Goal: Information Seeking & Learning: Learn about a topic

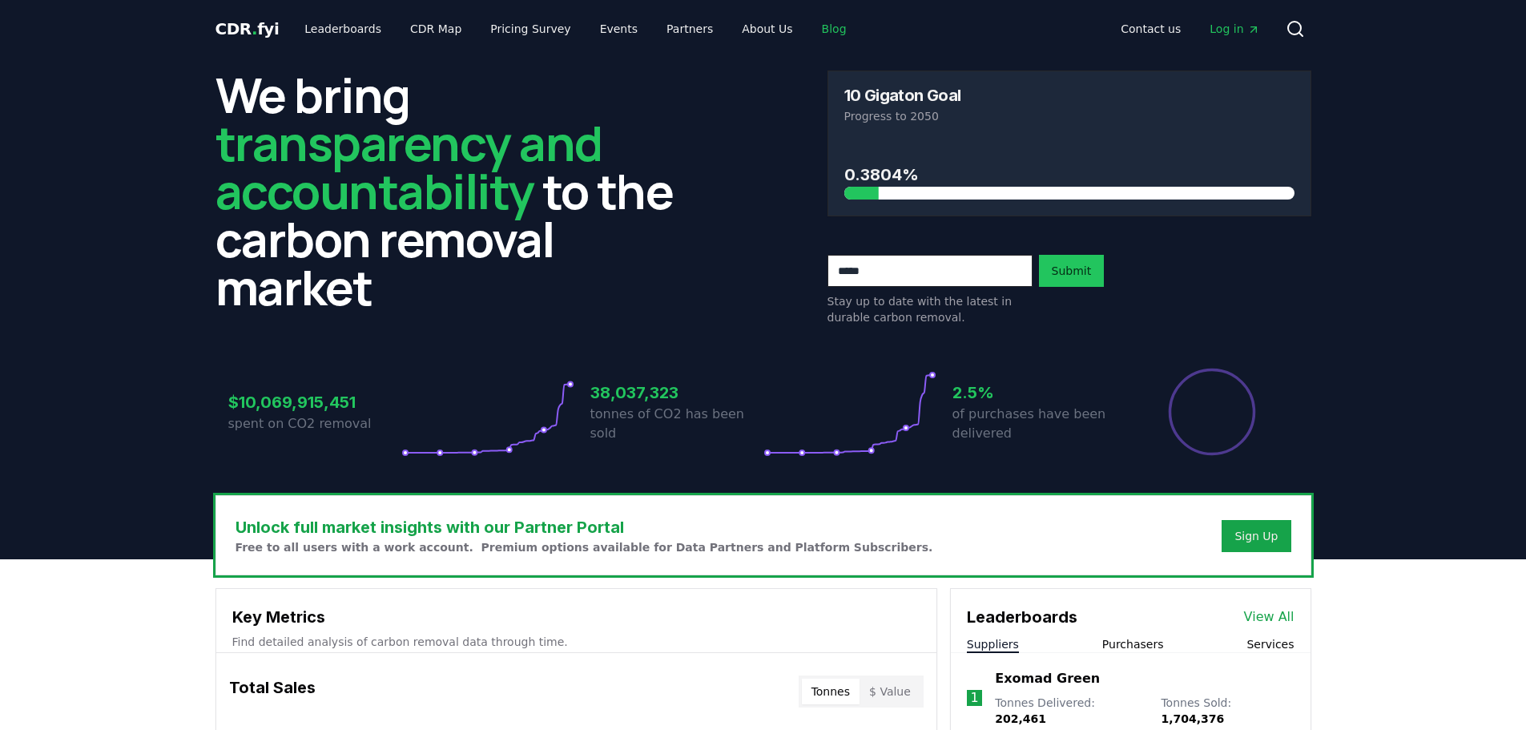
click at [809, 29] on link "Blog" at bounding box center [834, 28] width 50 height 29
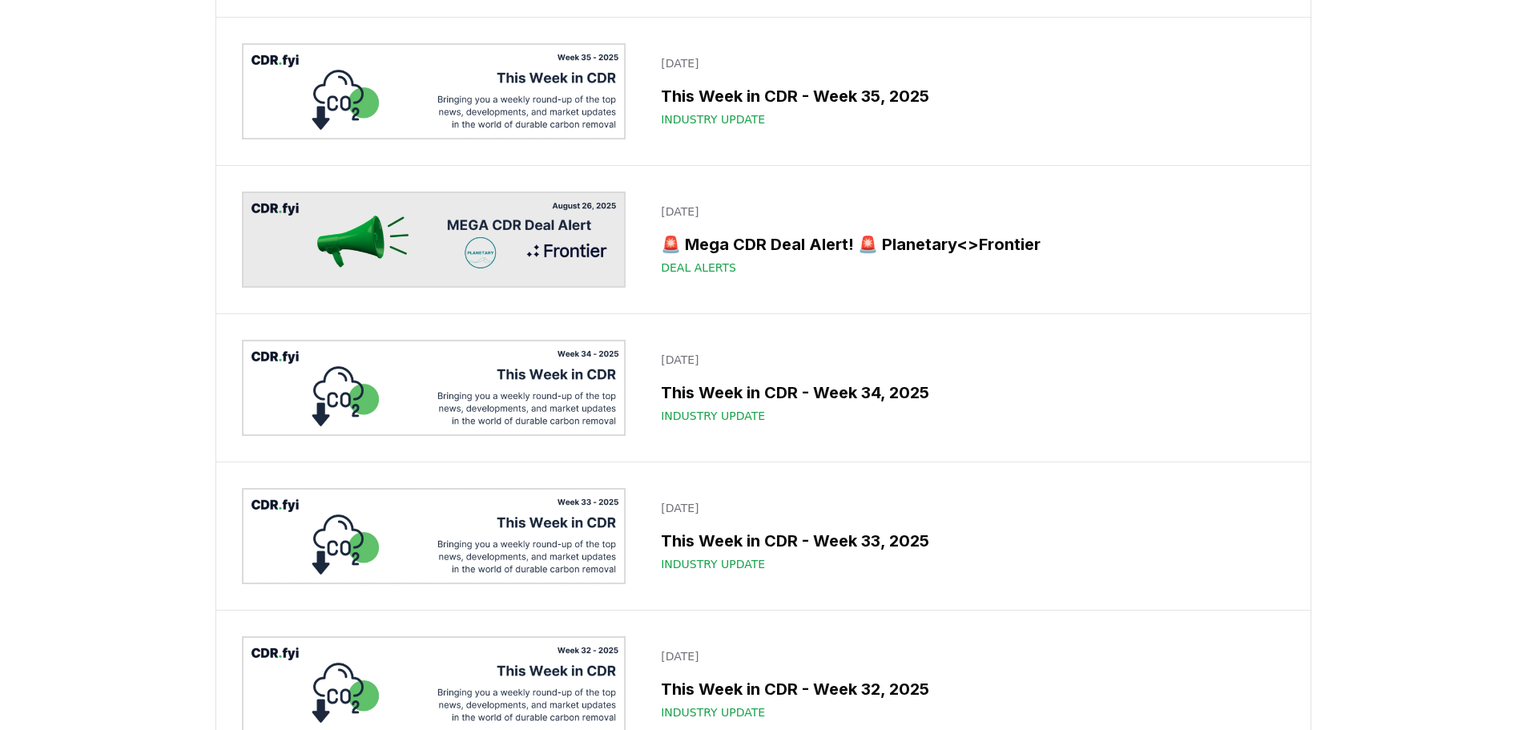
scroll to position [1602, 0]
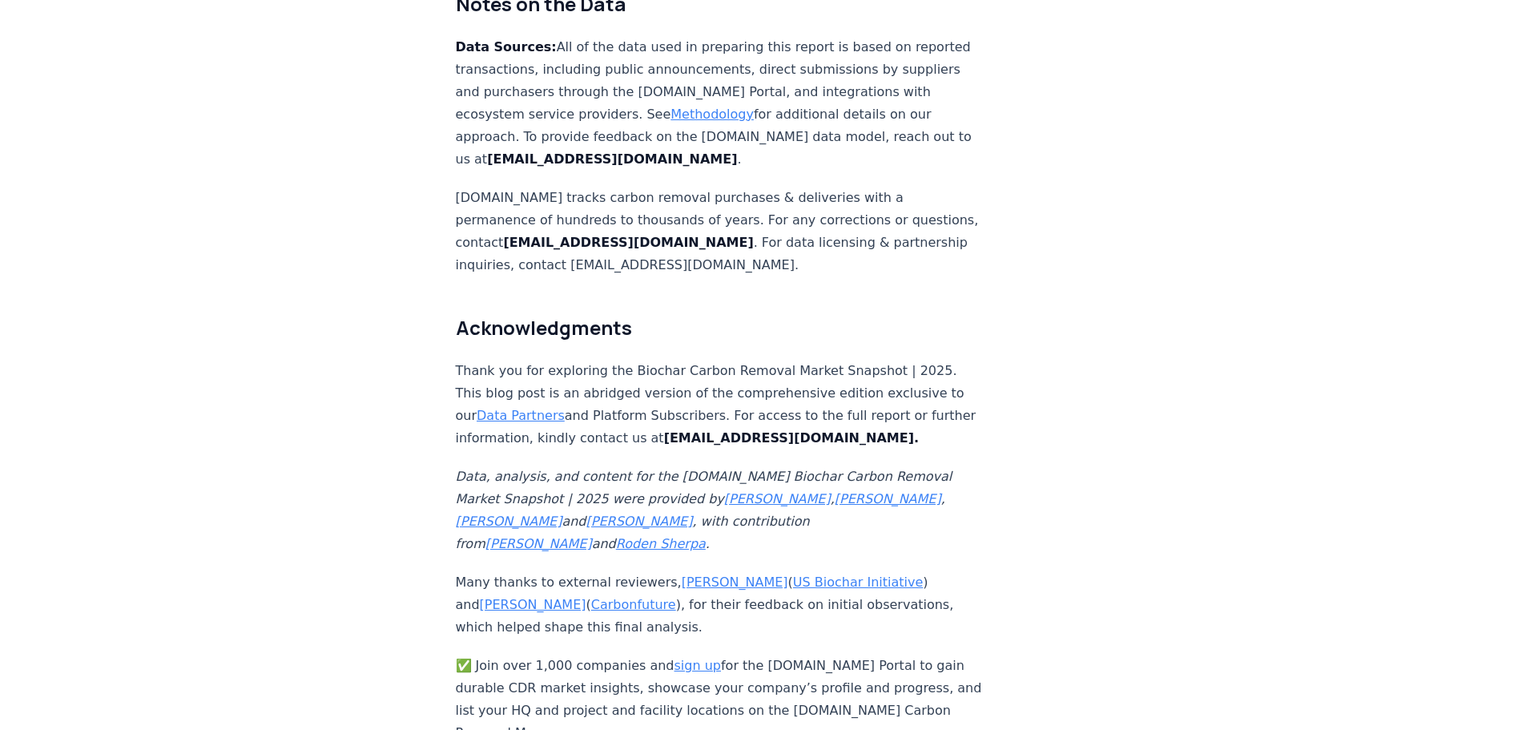
scroll to position [10011, 0]
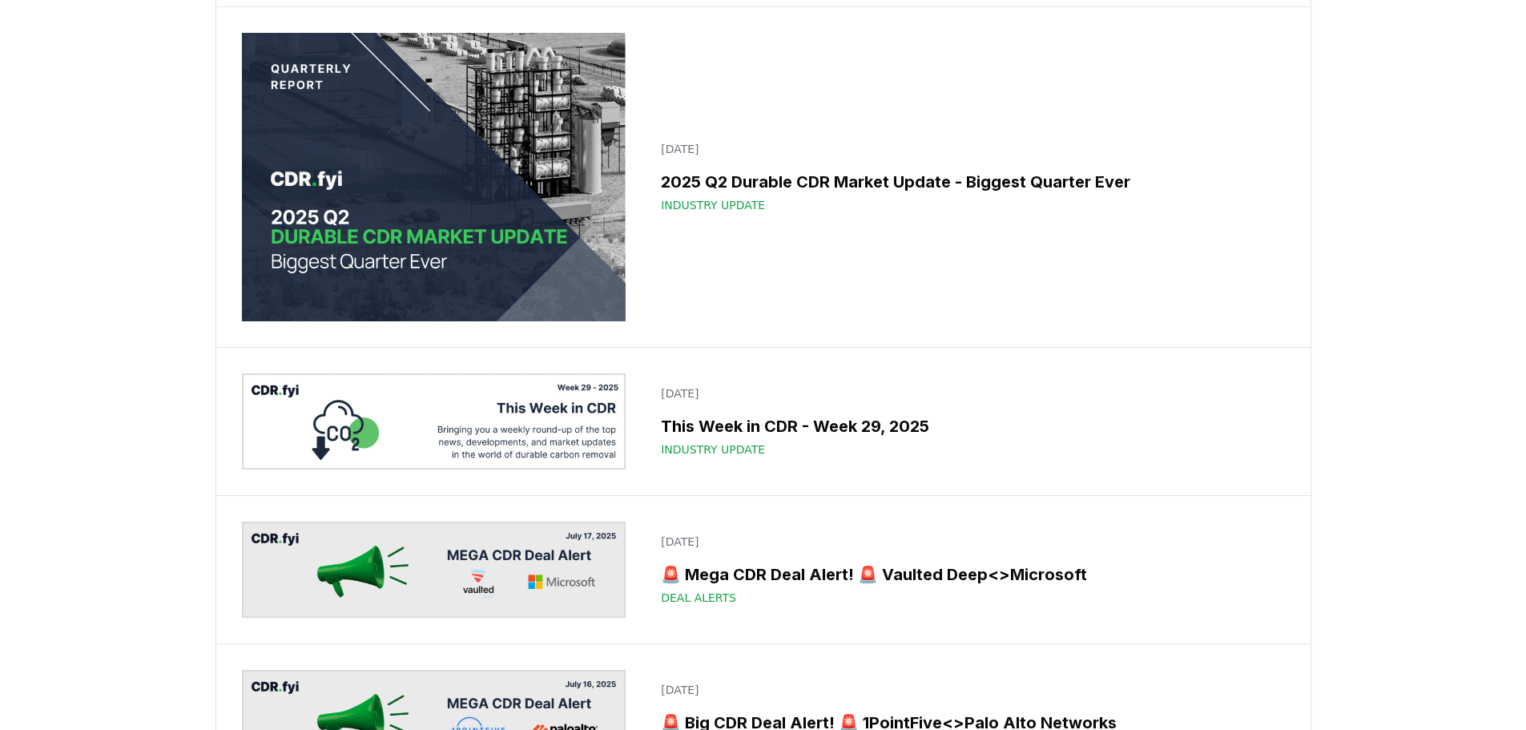
scroll to position [3364, 0]
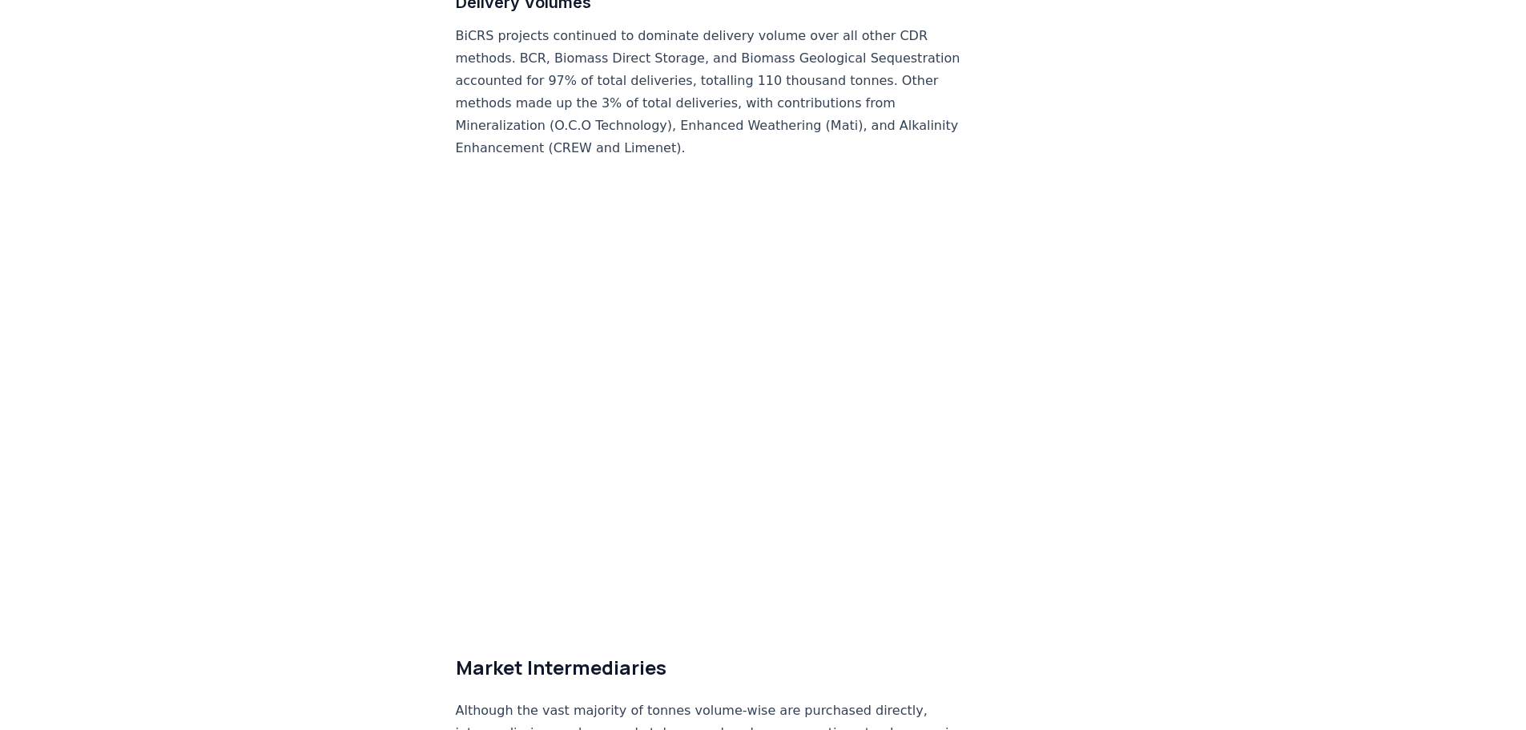
scroll to position [8249, 0]
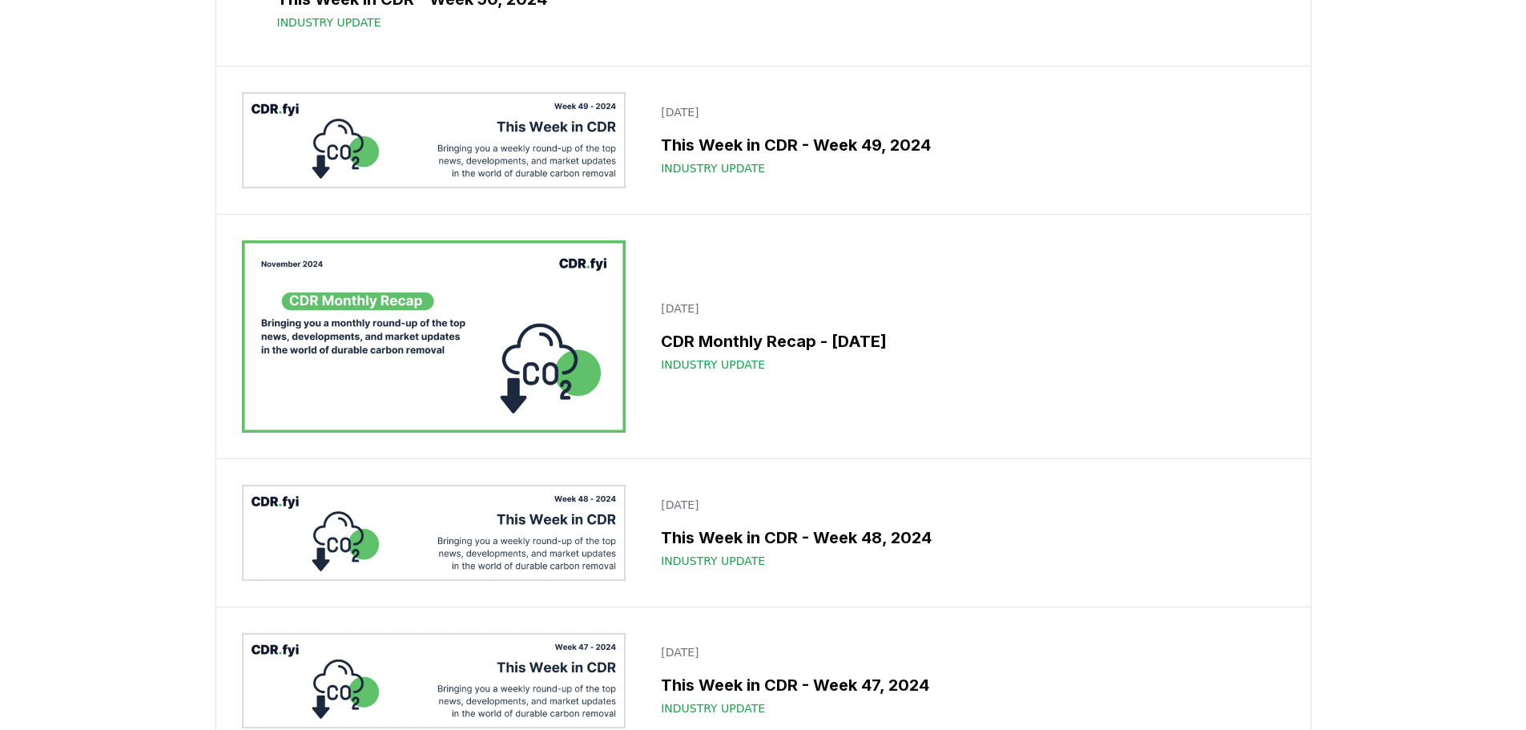
scroll to position [14896, 0]
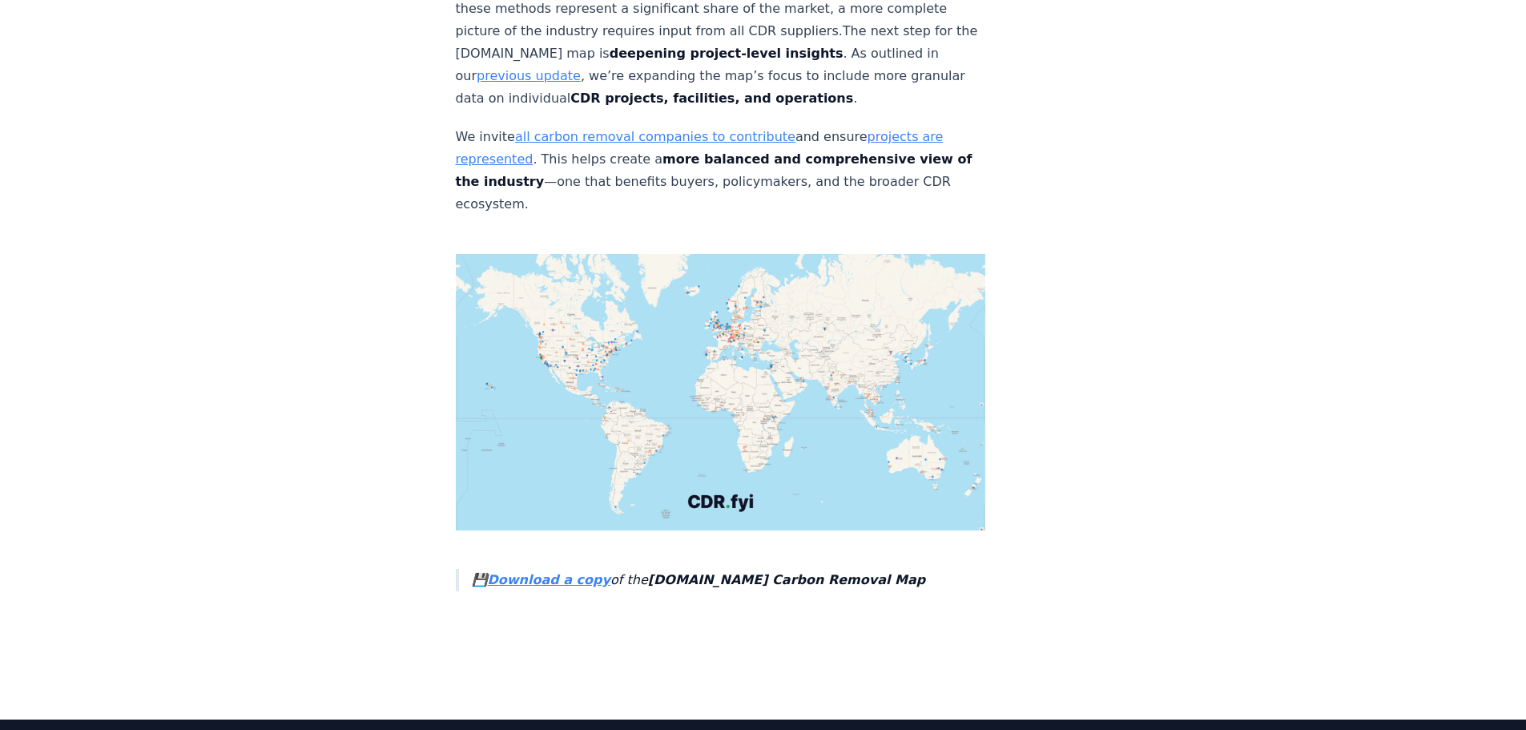
scroll to position [5708, 0]
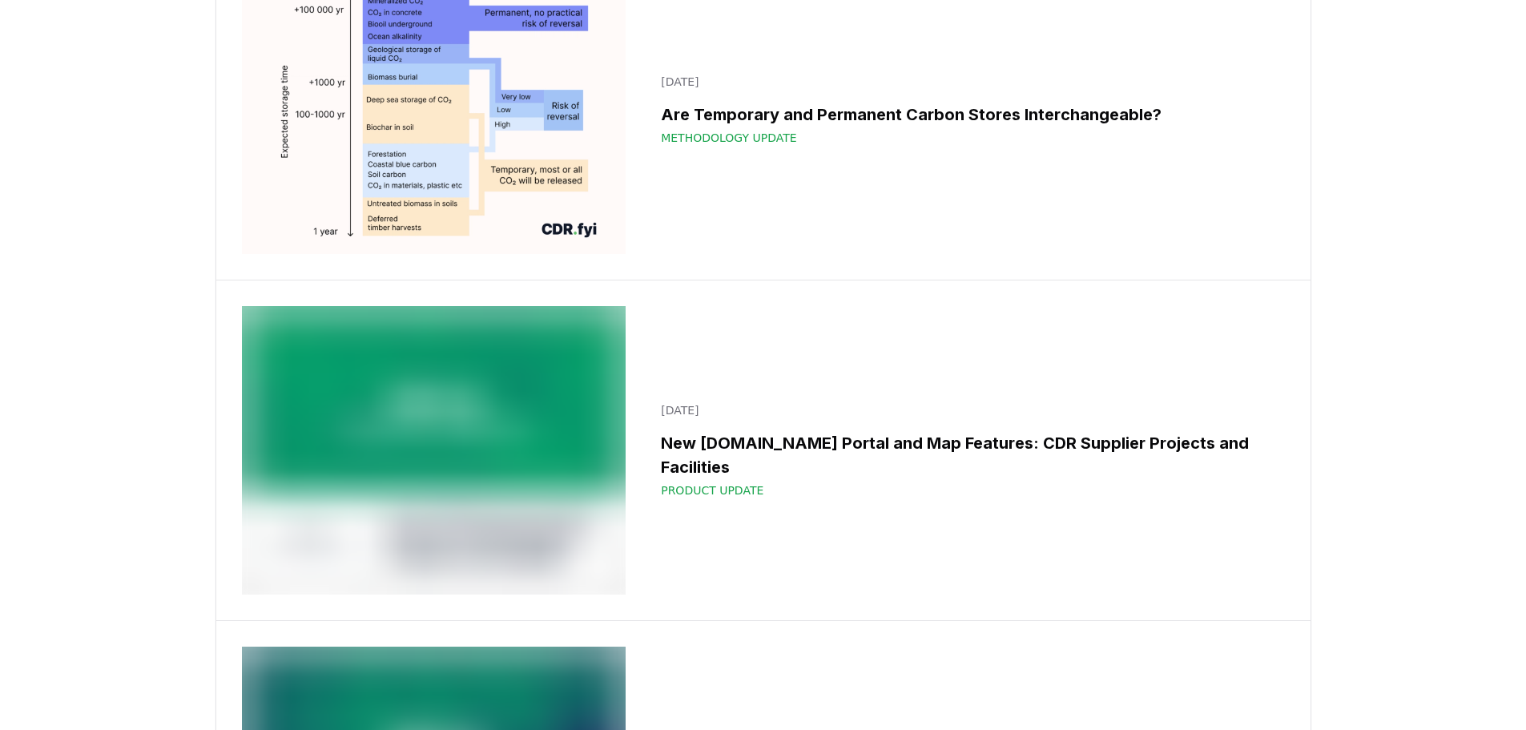
scroll to position [18500, 0]
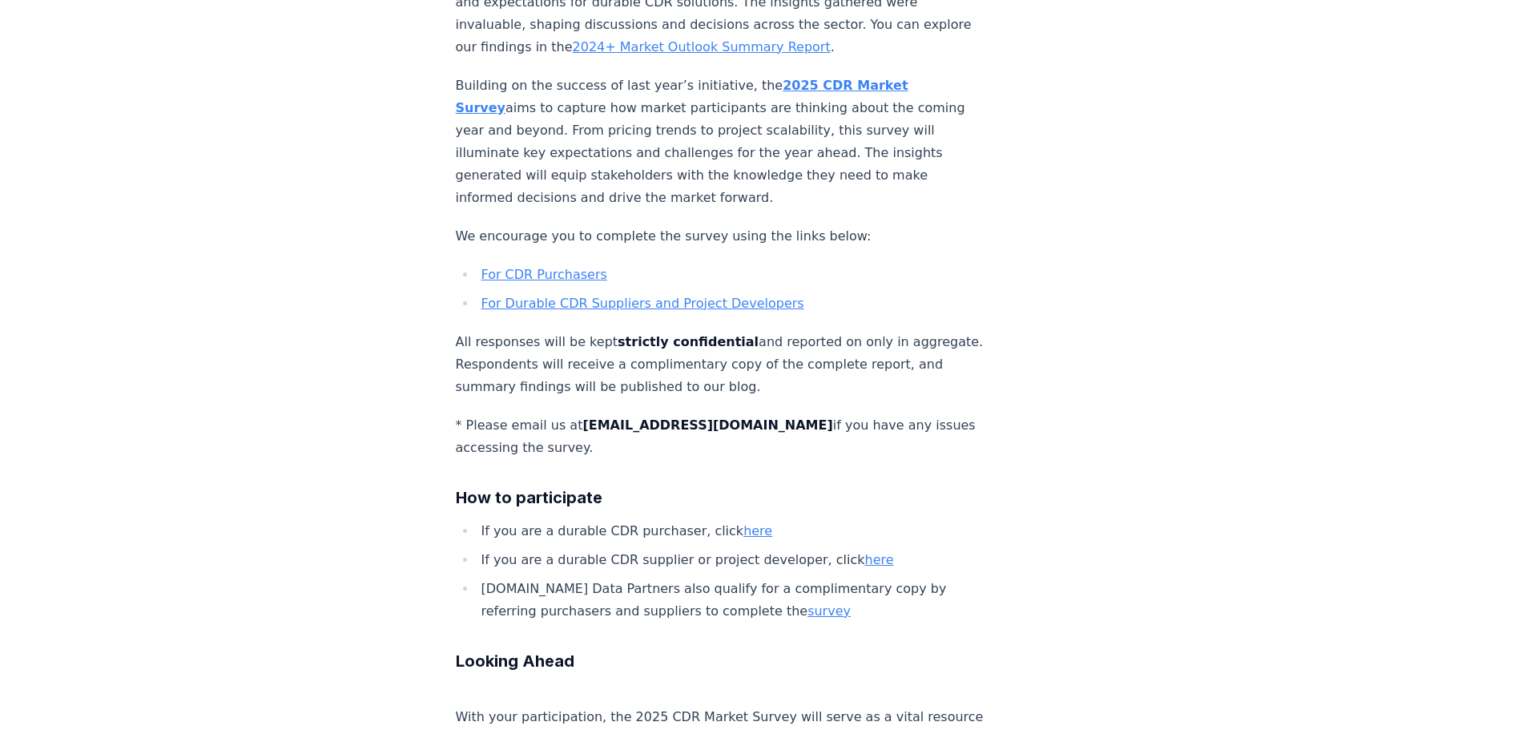
scroll to position [1281, 0]
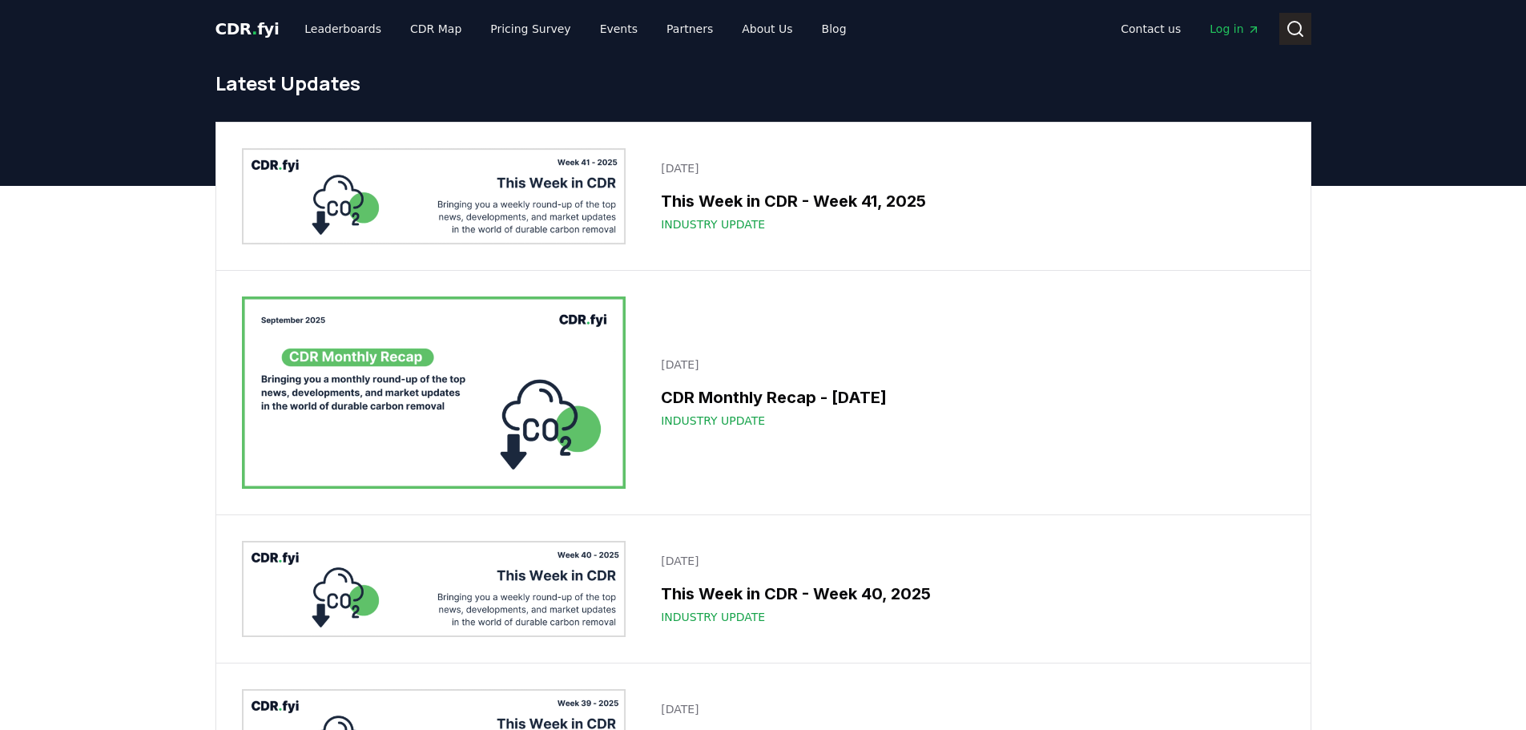
click at [1301, 24] on icon at bounding box center [1294, 28] width 19 height 19
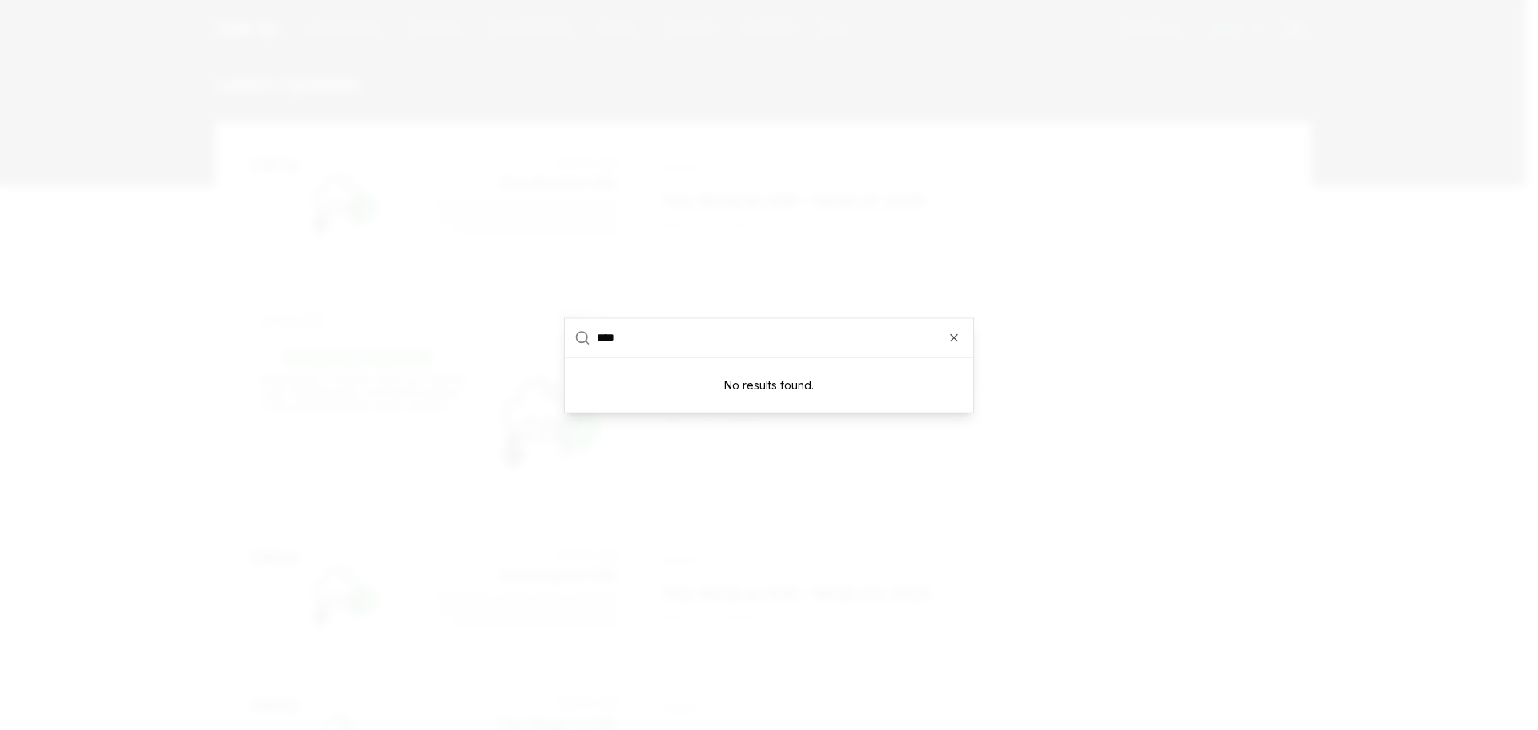
type input "****"
click at [332, 353] on div at bounding box center [769, 365] width 1538 height 730
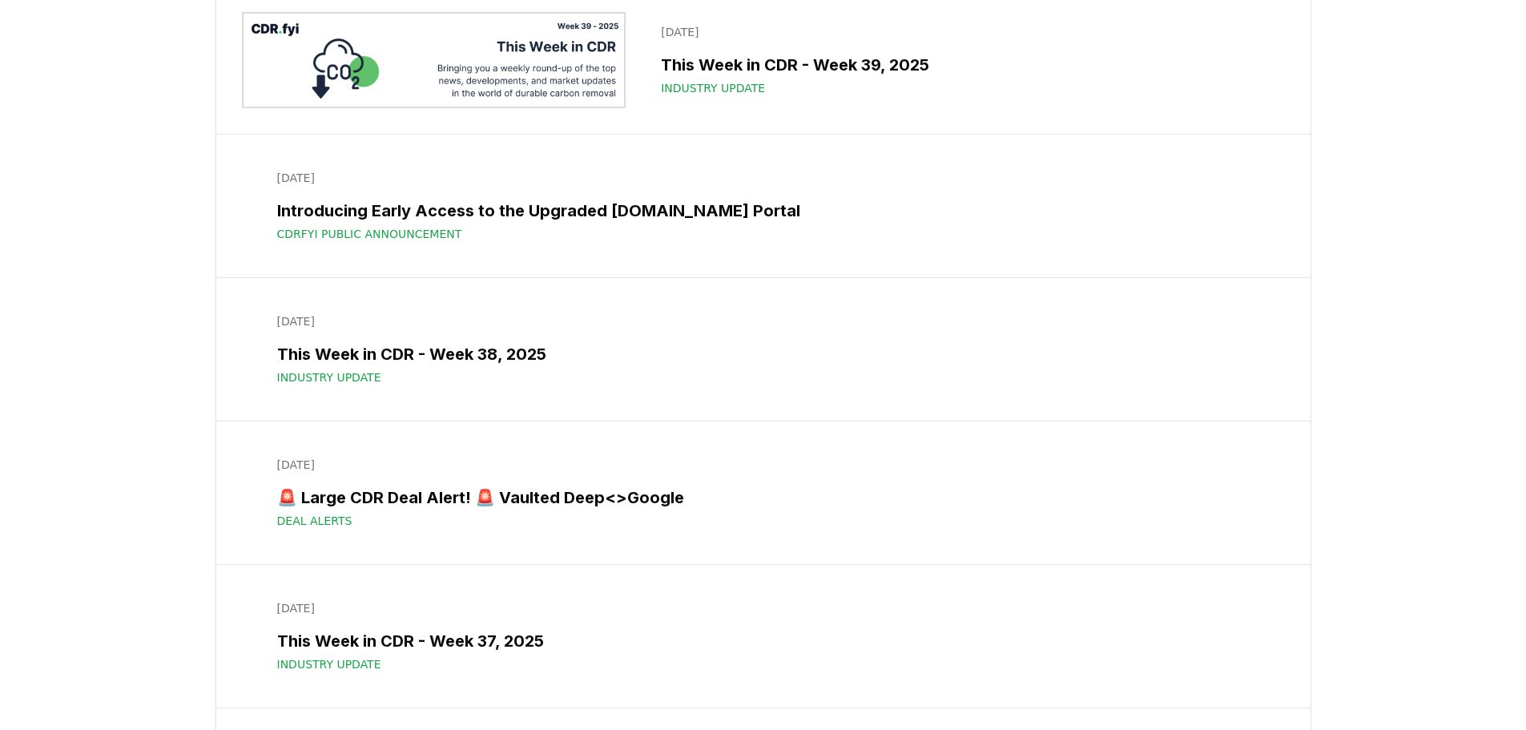
scroll to position [721, 0]
